Goal: Check status: Check status

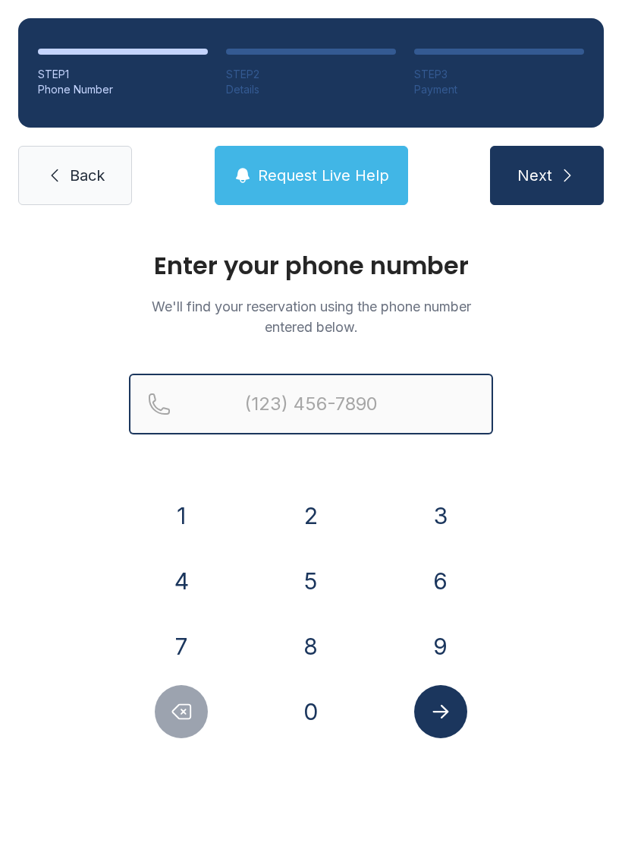
click at [393, 395] on input "Reservation phone number" at bounding box center [311, 403] width 364 height 61
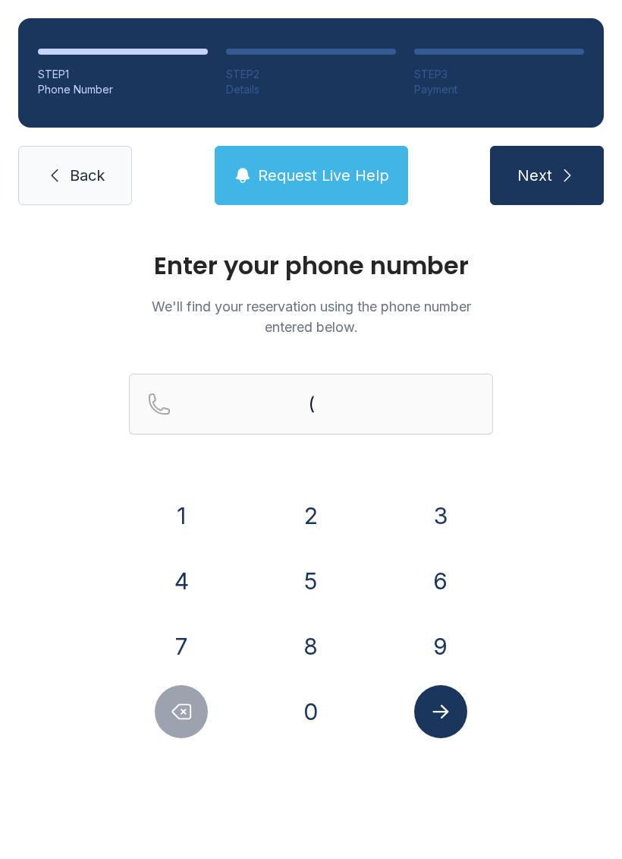
click at [433, 514] on button "3" at bounding box center [440, 515] width 53 height 53
click at [433, 513] on button "3" at bounding box center [440, 515] width 53 height 53
click at [176, 581] on button "4" at bounding box center [181, 580] width 53 height 53
click at [440, 495] on button "3" at bounding box center [440, 515] width 53 height 53
click at [446, 563] on button "6" at bounding box center [440, 580] width 53 height 53
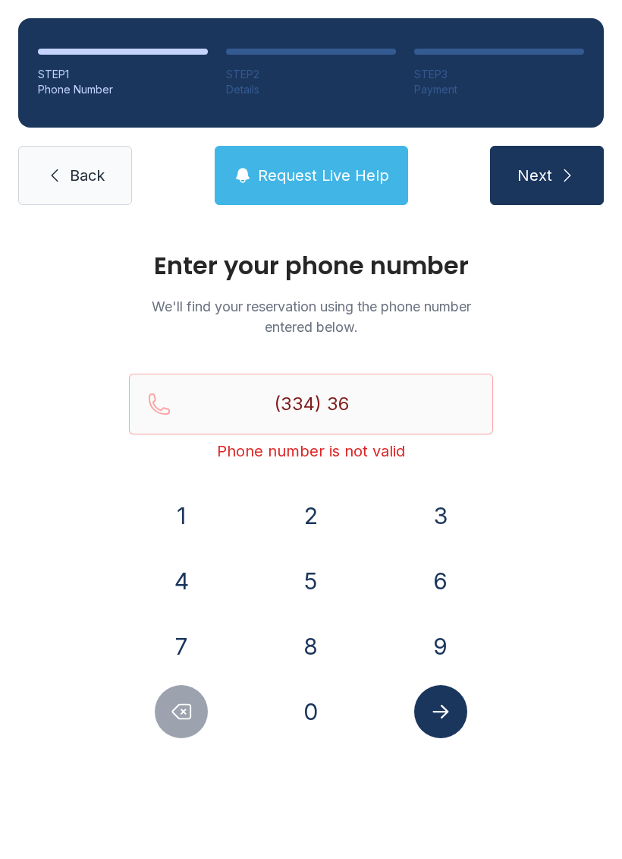
click at [163, 648] on button "7" at bounding box center [181, 645] width 53 height 53
click at [317, 637] on button "8" at bounding box center [311, 645] width 53 height 53
click at [194, 509] on button "1" at bounding box center [181, 515] width 53 height 53
click at [165, 587] on button "4" at bounding box center [181, 580] width 53 height 53
click at [441, 482] on div "(334) 367-814 Phone number is not valid" at bounding box center [311, 427] width 364 height 109
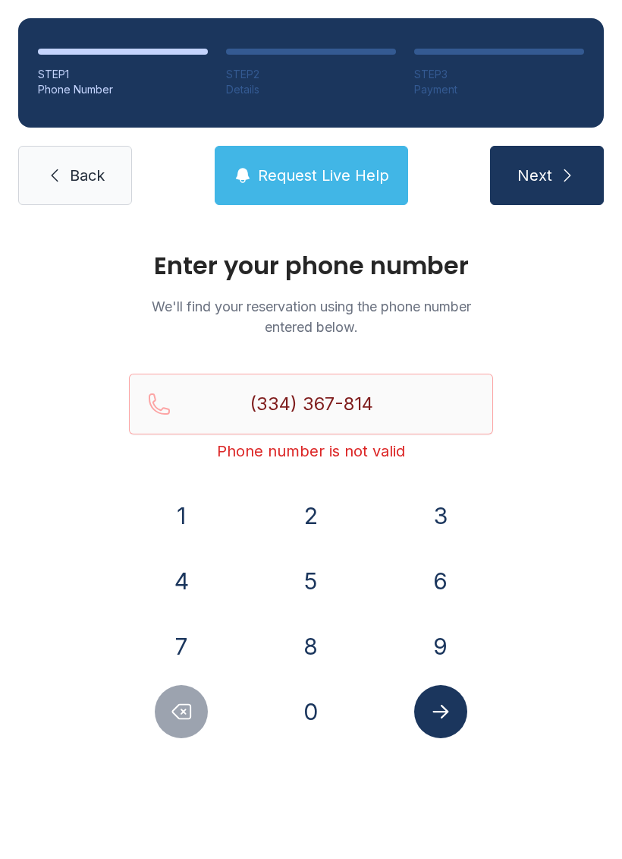
click at [447, 506] on button "3" at bounding box center [440, 515] width 53 height 53
type input "[PHONE_NUMBER]"
click at [440, 707] on icon "Submit lookup form" at bounding box center [441, 711] width 23 height 23
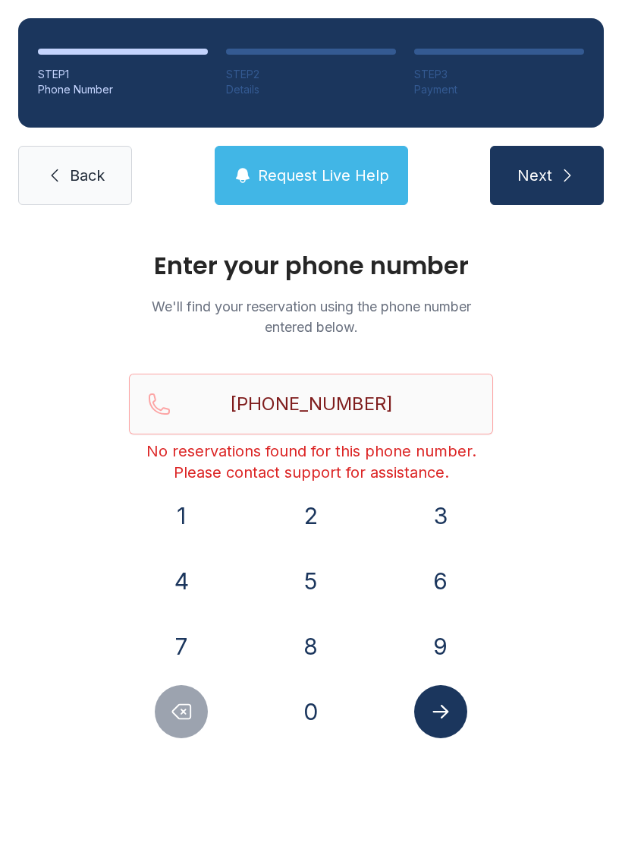
click at [99, 181] on span "Back" at bounding box center [87, 175] width 35 height 21
